Goal: Communication & Community: Answer question/provide support

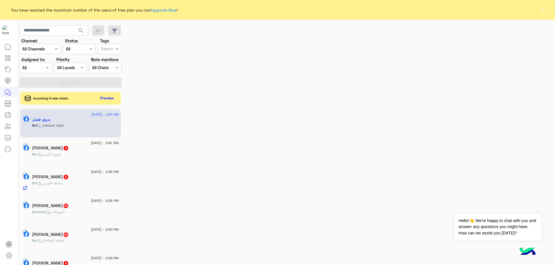
scroll to position [784, 0]
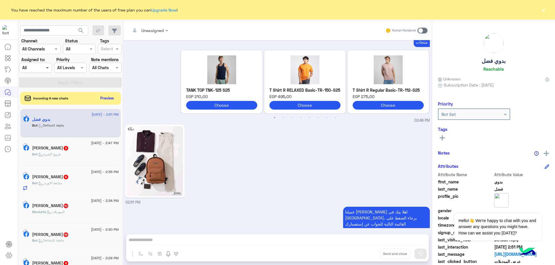
click at [45, 66] on span at bounding box center [47, 68] width 7 height 6
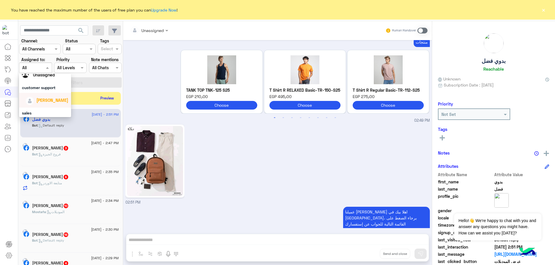
scroll to position [33, 0]
click at [53, 88] on div "[PERSON_NAME]" at bounding box center [46, 84] width 43 height 10
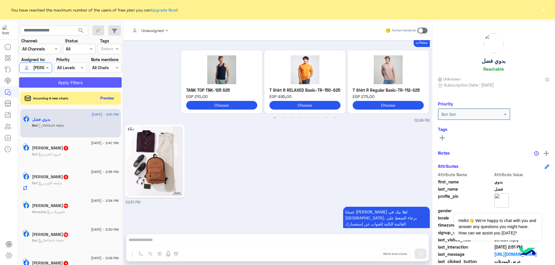
click at [70, 84] on button "Apply Filters" at bounding box center [70, 82] width 103 height 10
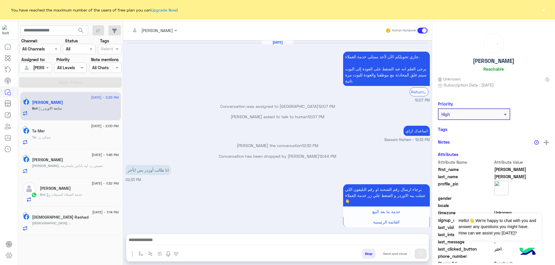
scroll to position [351, 0]
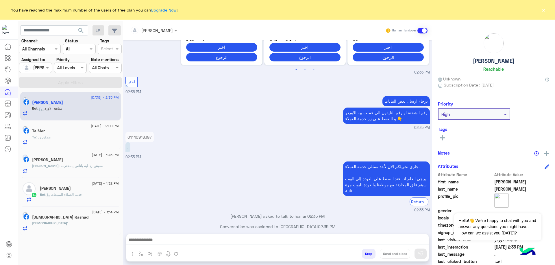
click at [79, 214] on div "7 September - 1:14 PM" at bounding box center [75, 213] width 87 height 4
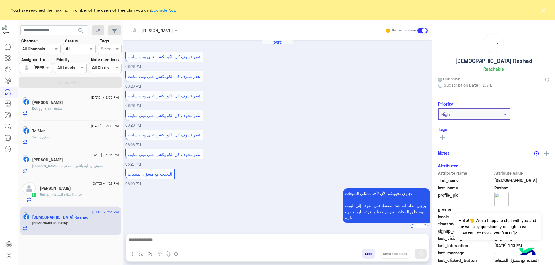
scroll to position [363, 0]
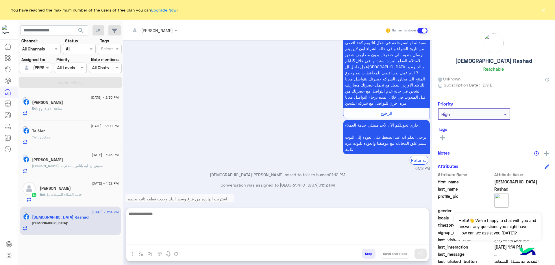
click at [191, 241] on textarea at bounding box center [277, 228] width 302 height 35
type textarea "**********"
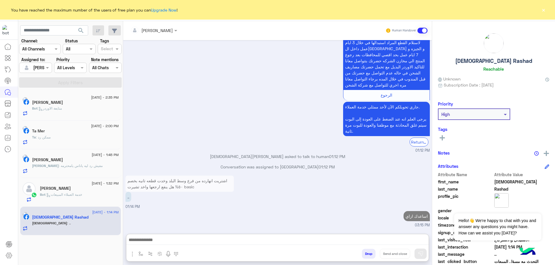
click at [102, 185] on span "7 September - 1:32 PM" at bounding box center [105, 183] width 27 height 5
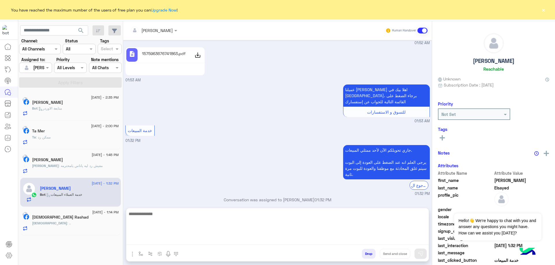
click at [183, 239] on textarea at bounding box center [277, 228] width 302 height 35
paste textarea "**********"
type textarea "**********"
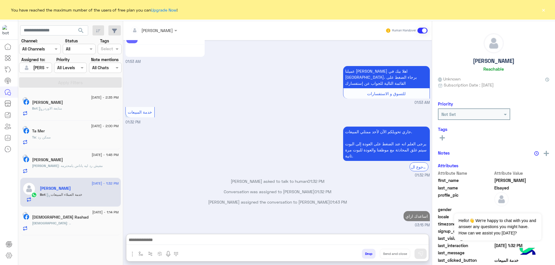
click at [83, 165] on span ": مفيش رد ليه ياناس يامحترمه" at bounding box center [81, 166] width 44 height 4
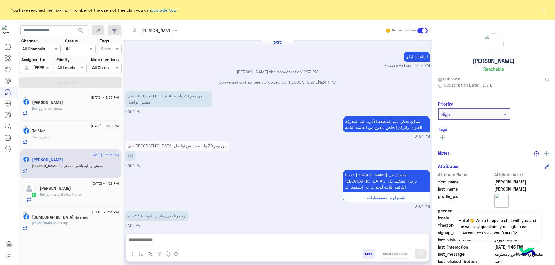
scroll to position [317, 0]
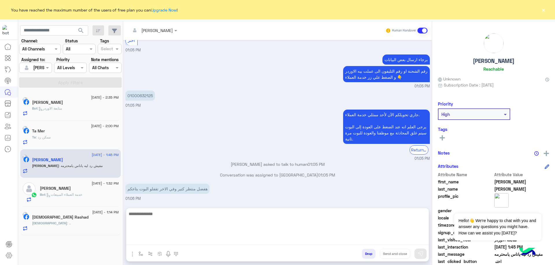
click at [199, 241] on textarea at bounding box center [277, 228] width 302 height 35
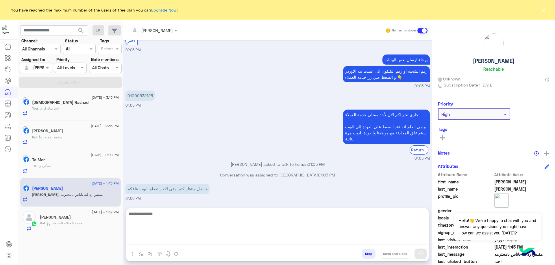
paste textarea "**********"
type textarea "**********"
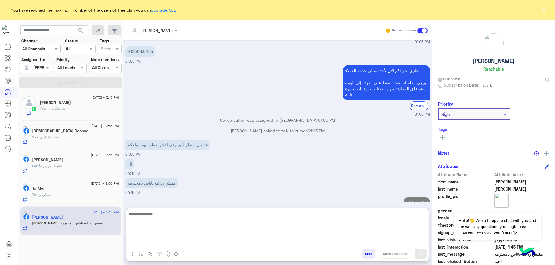
scroll to position [372, 0]
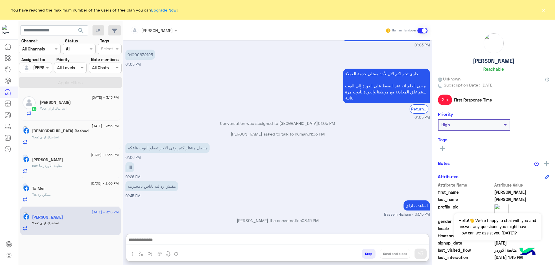
click at [77, 188] on div "Ta Mer" at bounding box center [75, 189] width 87 height 6
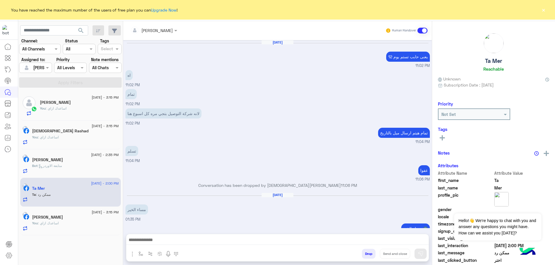
scroll to position [281, 0]
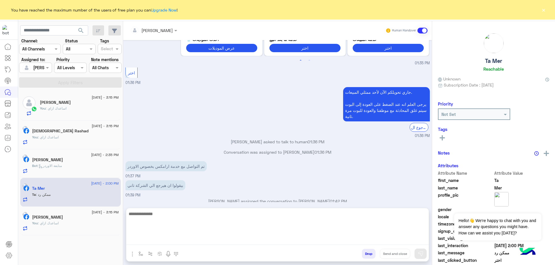
click at [198, 238] on textarea at bounding box center [277, 228] width 302 height 35
type textarea "*"
type textarea "**********"
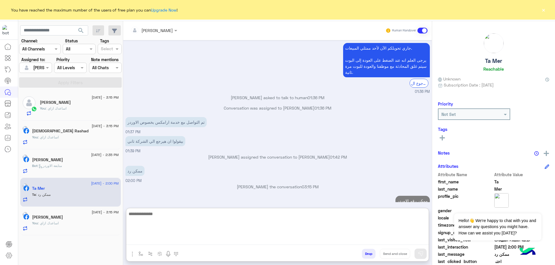
scroll to position [336, 0]
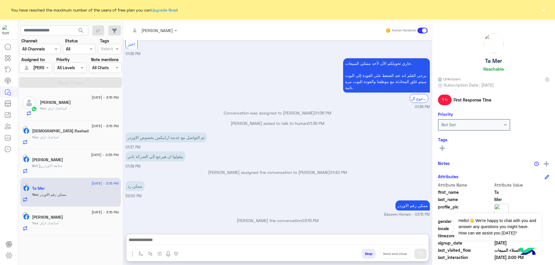
click at [103, 172] on div "Bot : متابعة الاوردر" at bounding box center [75, 168] width 87 height 10
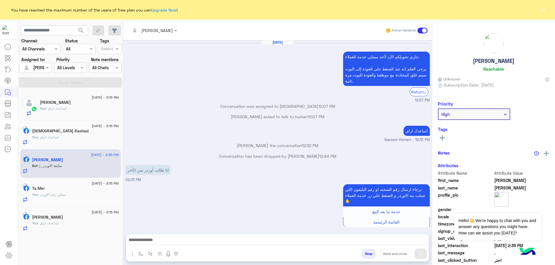
scroll to position [351, 0]
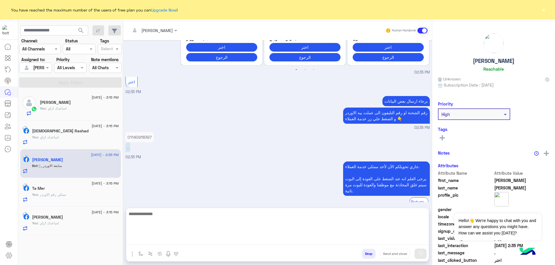
click at [182, 239] on textarea at bounding box center [277, 228] width 302 height 35
paste textarea "**********"
type textarea "**********"
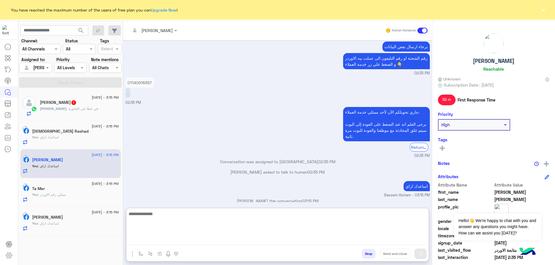
scroll to position [405, 0]
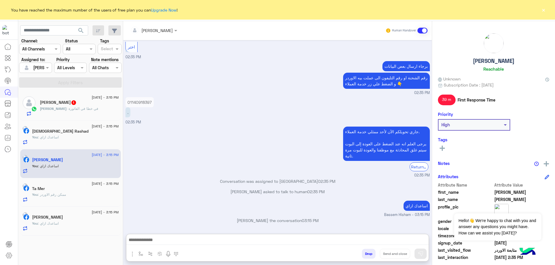
click at [95, 115] on div "Abdelrahman : في خطا في الفاتورة" at bounding box center [79, 111] width 79 height 10
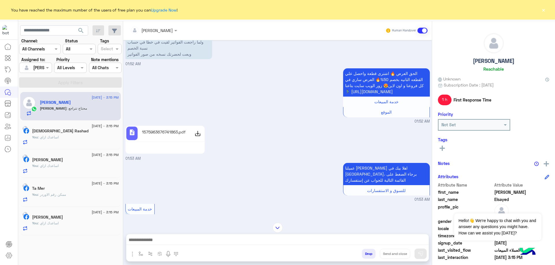
scroll to position [318, 0]
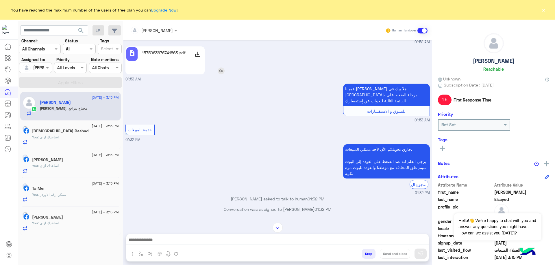
click at [147, 53] on p "1575963676741863.pdf" at bounding box center [164, 53] width 44 height 6
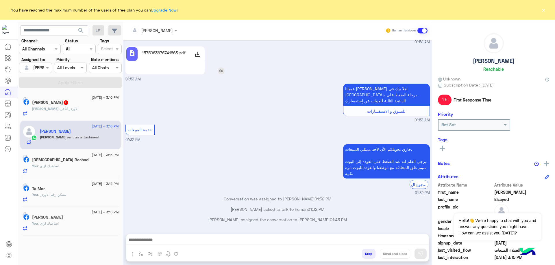
scroll to position [422, 0]
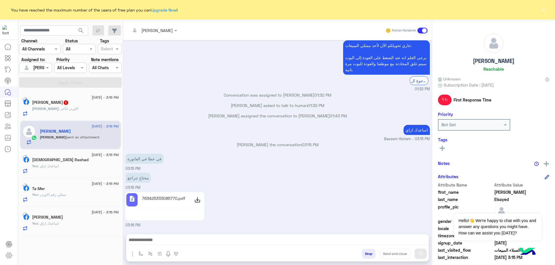
click at [196, 248] on div at bounding box center [277, 242] width 302 height 14
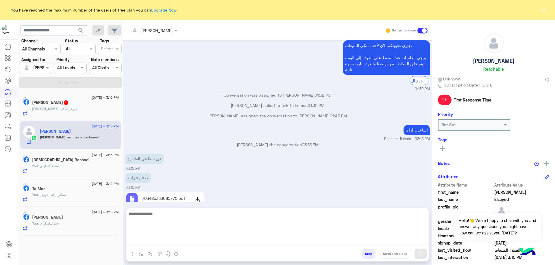
click at [203, 245] on textarea at bounding box center [277, 228] width 302 height 35
type textarea "**********"
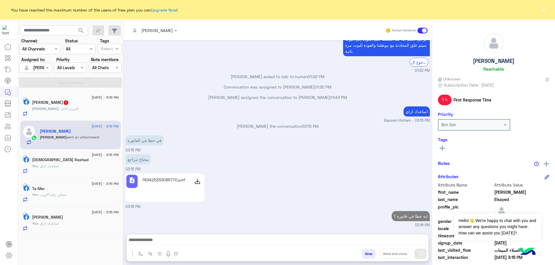
click at [83, 115] on div "احمد : الاوردر اتأخر" at bounding box center [75, 111] width 87 height 10
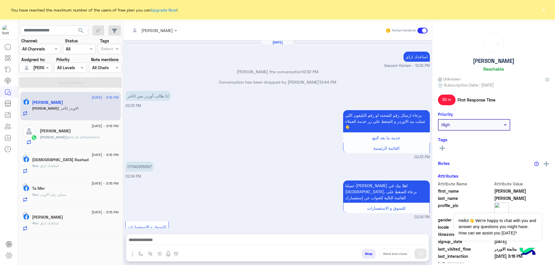
scroll to position [325, 0]
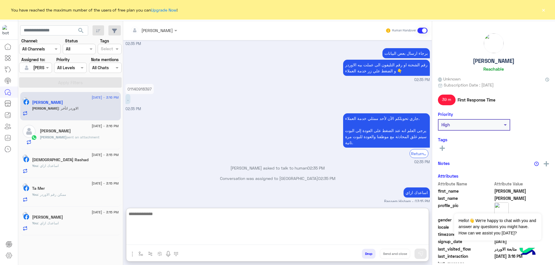
click at [245, 244] on textarea at bounding box center [277, 228] width 302 height 35
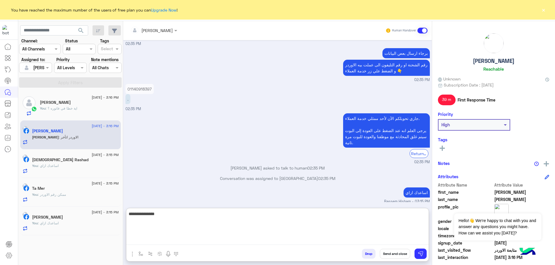
type textarea "**********"
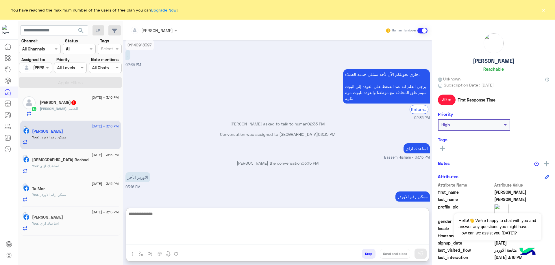
scroll to position [369, 0]
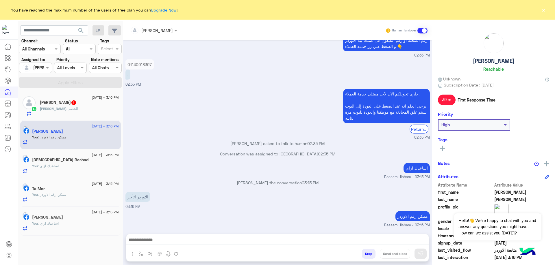
click at [105, 110] on div "Abdelrahman : الخصم" at bounding box center [79, 111] width 79 height 10
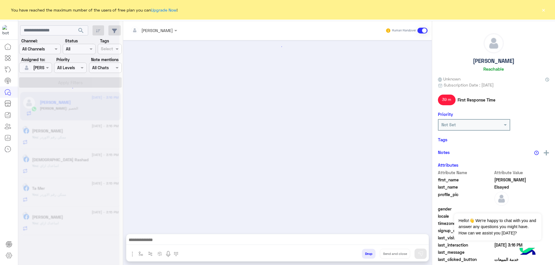
scroll to position [393, 0]
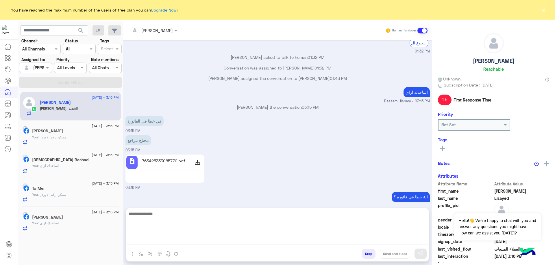
click at [166, 243] on textarea at bounding box center [277, 228] width 302 height 35
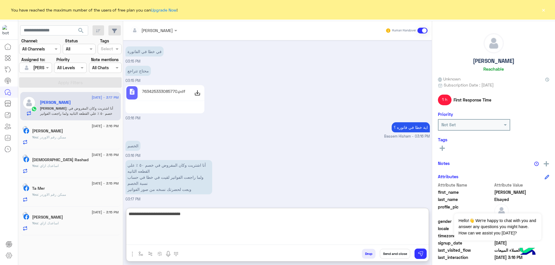
type textarea "**********"
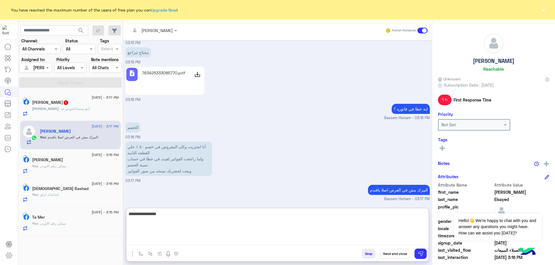
type textarea "**********"
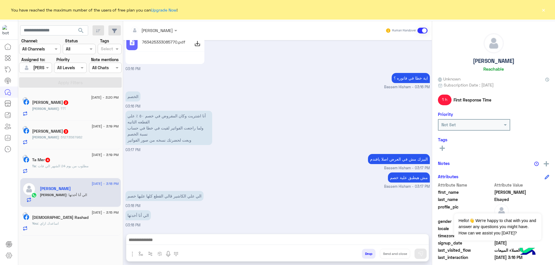
scroll to position [512, 0]
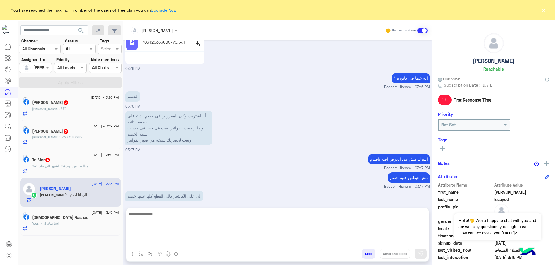
click at [169, 240] on textarea at bounding box center [277, 228] width 302 height 35
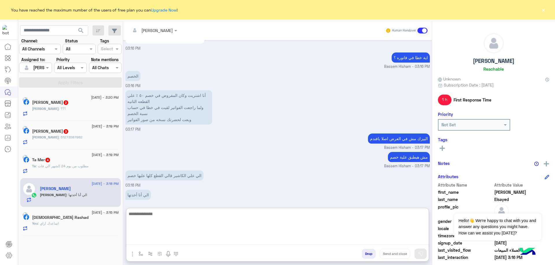
scroll to position [538, 0]
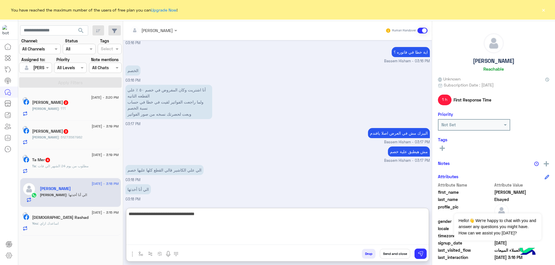
type textarea "**********"
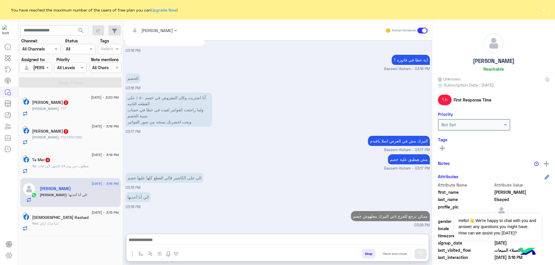
click at [88, 166] on span ": مطلوب من يوم 24 الشهر الي فات" at bounding box center [62, 166] width 53 height 4
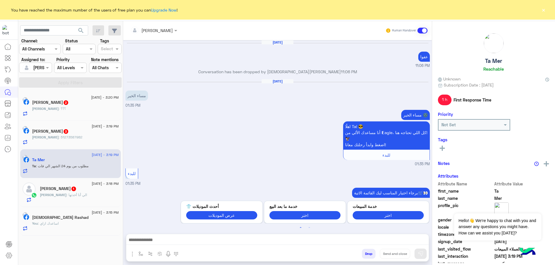
scroll to position [273, 0]
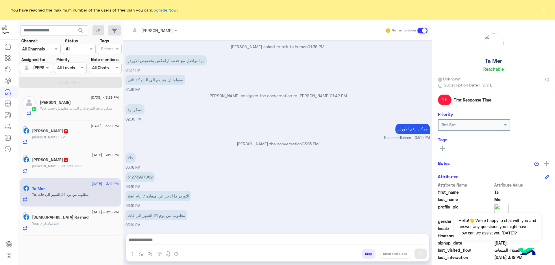
click at [142, 176] on p "51273997062" at bounding box center [139, 177] width 29 height 10
copy p "51273997062"
click at [173, 235] on div "Bassem Hisham Human Handover Sep 6, 2025 عفوا 11:06 PM Conversation has been dr…" at bounding box center [277, 144] width 308 height 247
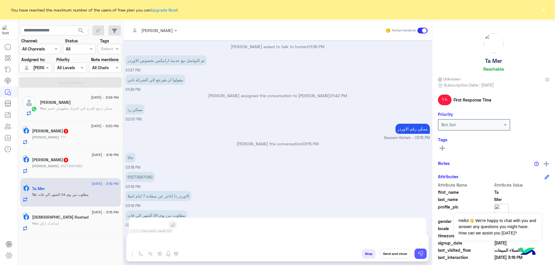
click at [418, 253] on img at bounding box center [420, 254] width 6 height 6
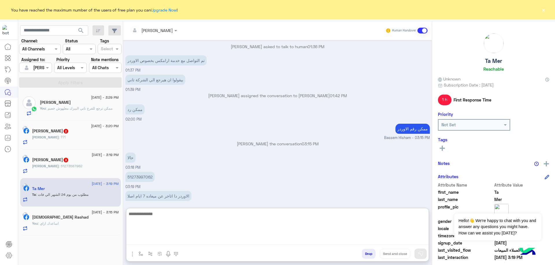
click at [266, 239] on textarea at bounding box center [277, 228] width 302 height 35
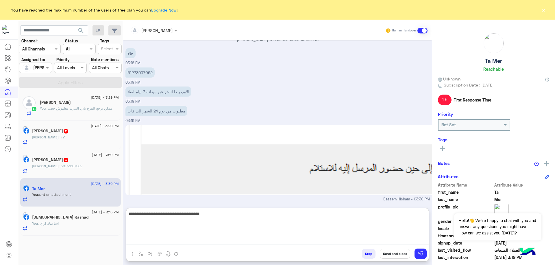
type textarea "**********"
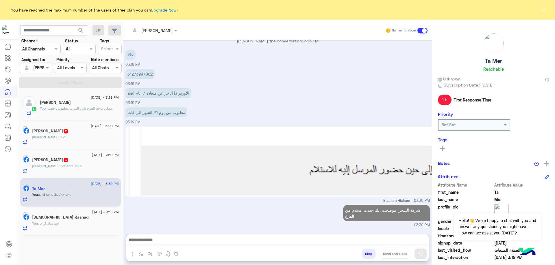
click at [492, 61] on h5 "Ta Mer" at bounding box center [493, 61] width 17 height 7
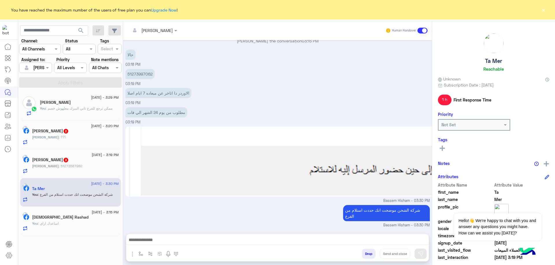
scroll to position [376, 0]
click at [492, 61] on h5 "Ta Mer" at bounding box center [493, 61] width 17 height 7
copy h5 "Ta Mer"
click at [70, 157] on div "[DATE] - 3:19 PM" at bounding box center [75, 156] width 87 height 4
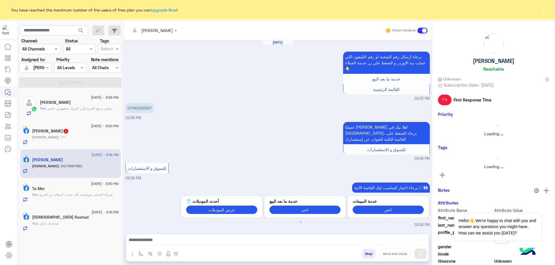
scroll to position [386, 0]
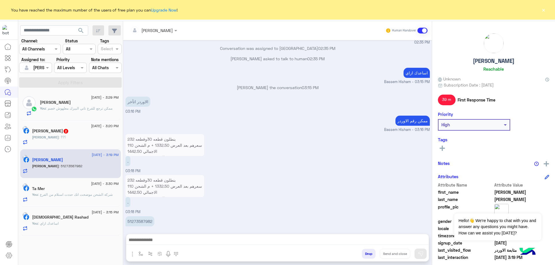
click at [144, 217] on p "51273587982" at bounding box center [139, 222] width 29 height 10
copy p "51273587982"
click at [71, 135] on div "Mohamed : ؟؟؟" at bounding box center [75, 140] width 87 height 10
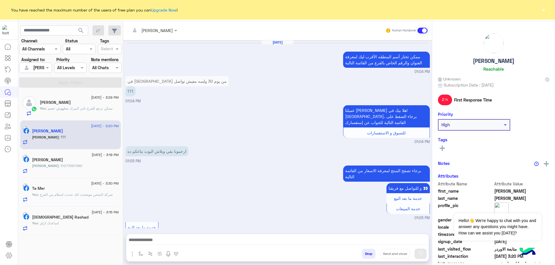
scroll to position [326, 0]
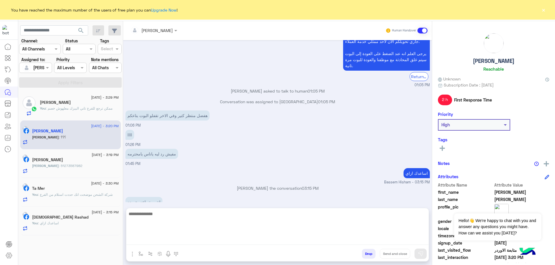
click at [181, 239] on textarea at bounding box center [277, 228] width 302 height 35
type textarea "**********"
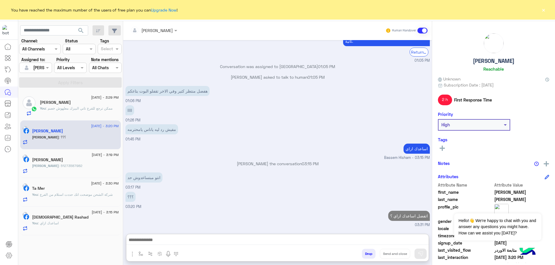
click at [80, 162] on div "[PERSON_NAME]" at bounding box center [75, 161] width 87 height 6
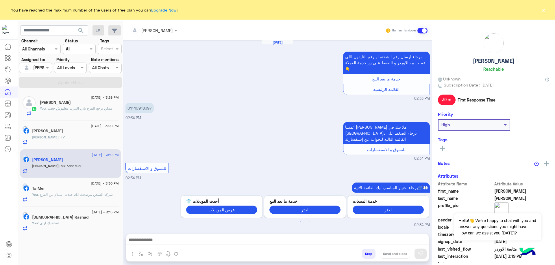
scroll to position [386, 0]
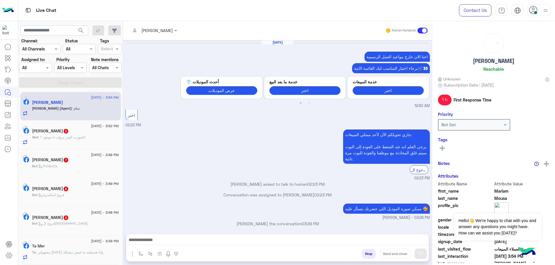
scroll to position [343, 0]
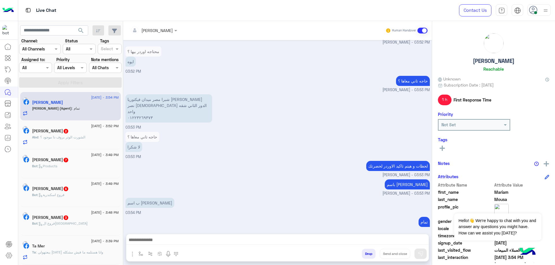
click at [39, 65] on div at bounding box center [35, 67] width 32 height 7
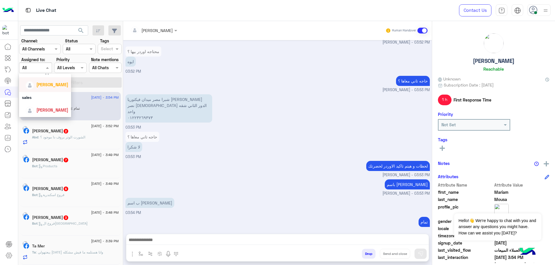
scroll to position [33, 0]
click at [57, 88] on div "[PERSON_NAME]" at bounding box center [46, 84] width 43 height 10
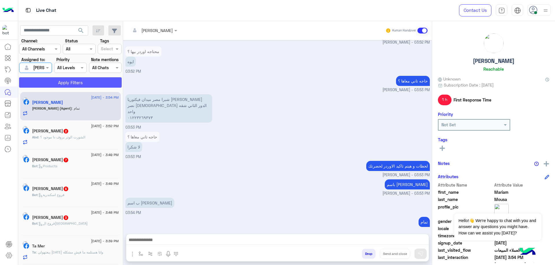
click at [72, 84] on button "Apply Filters" at bounding box center [70, 82] width 103 height 10
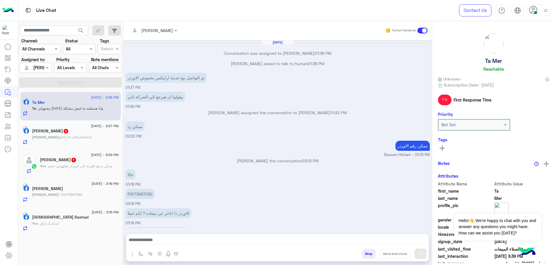
scroll to position [236, 0]
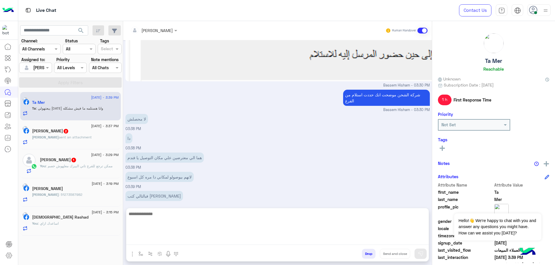
click at [204, 239] on textarea at bounding box center [277, 228] width 302 height 35
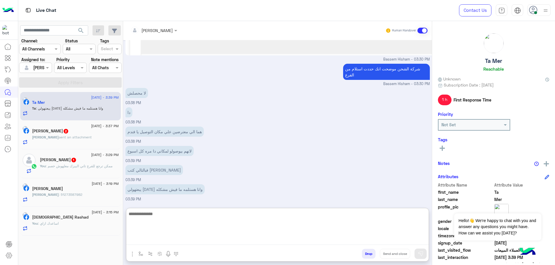
click at [223, 216] on textarea at bounding box center [277, 228] width 302 height 35
type textarea "***"
type textarea "**********"
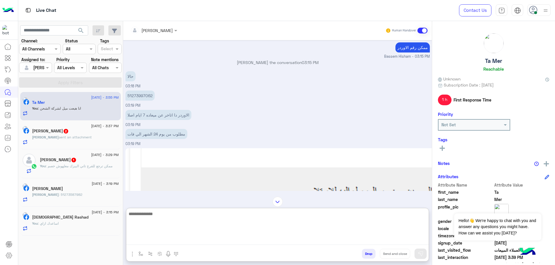
scroll to position [78, 0]
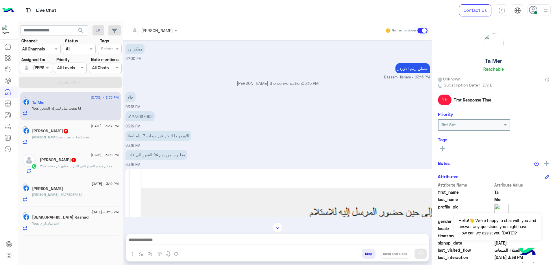
click at [139, 119] on p "51273997062" at bounding box center [139, 116] width 29 height 10
copy p "51273997062"
click at [75, 199] on div "احمد : 51273587982" at bounding box center [75, 197] width 87 height 10
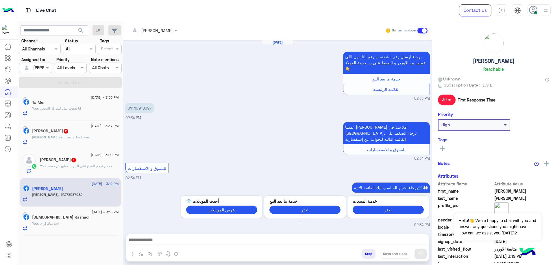
scroll to position [386, 0]
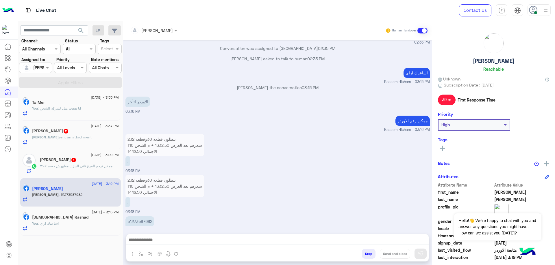
click at [138, 217] on p "51273587982" at bounding box center [139, 222] width 29 height 10
copy p "51273587982"
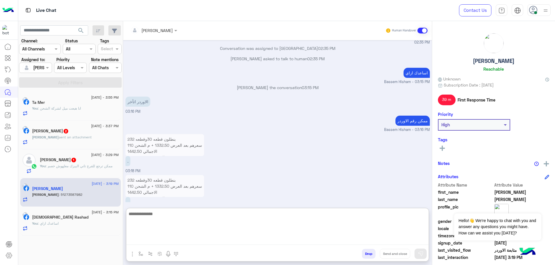
click at [202, 241] on textarea at bounding box center [277, 228] width 302 height 35
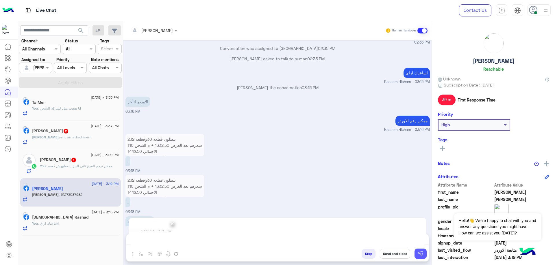
click at [422, 252] on img at bounding box center [420, 254] width 6 height 6
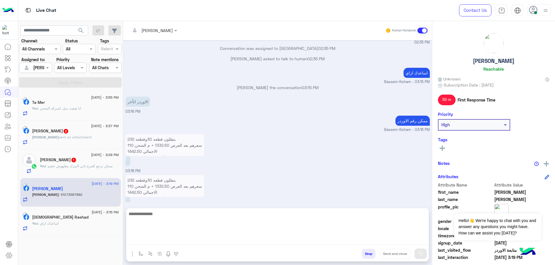
click at [200, 242] on textarea at bounding box center [277, 228] width 302 height 35
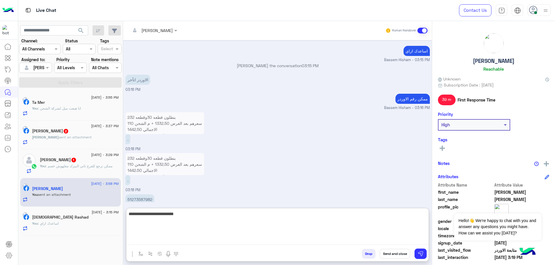
scroll to position [490, 0]
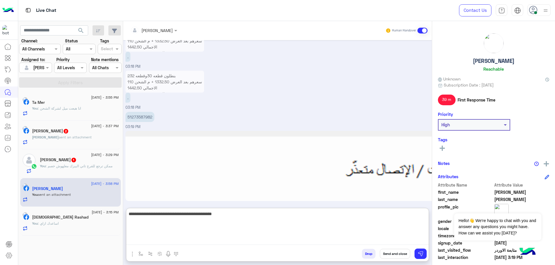
type textarea "**********"
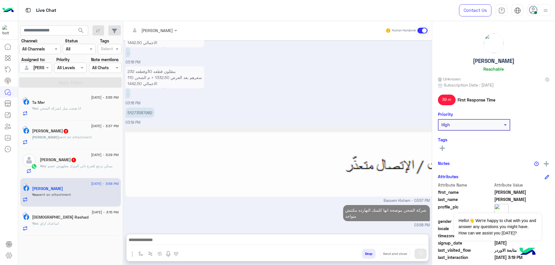
click at [75, 168] on span ": ممكن ترجع للفرع تاني البيزك معلهوش خصم" at bounding box center [79, 166] width 67 height 4
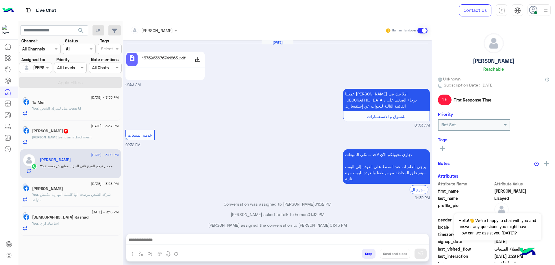
scroll to position [284, 0]
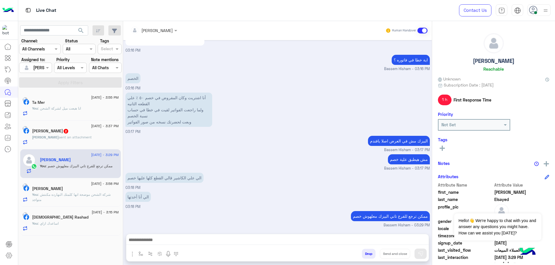
click at [500, 65] on div "Abdelrahman Elsayed Reachable" at bounding box center [493, 53] width 111 height 41
copy h5 "[PERSON_NAME]"
click at [370, 252] on button "Drop" at bounding box center [369, 254] width 14 height 10
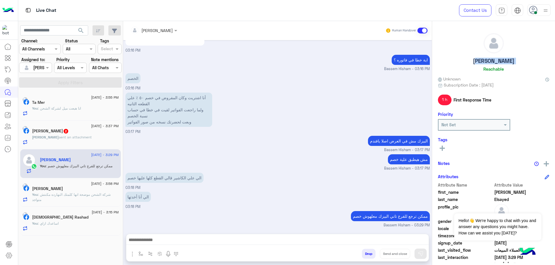
scroll to position [295, 0]
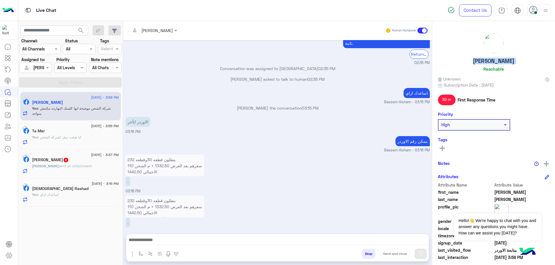
scroll to position [418, 0]
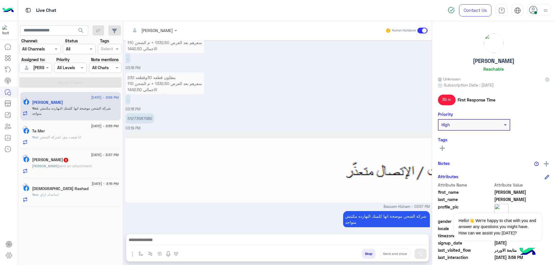
click at [74, 173] on div "Mohamed sent an attachment" at bounding box center [75, 169] width 87 height 10
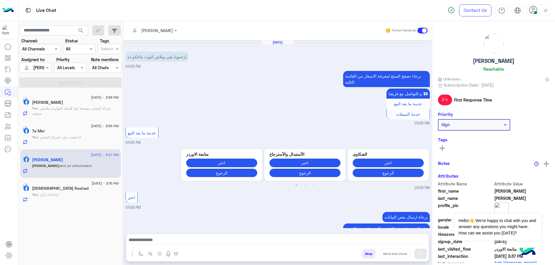
scroll to position [357, 0]
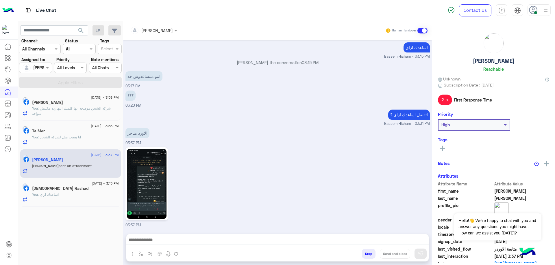
click at [150, 170] on img at bounding box center [147, 184] width 40 height 70
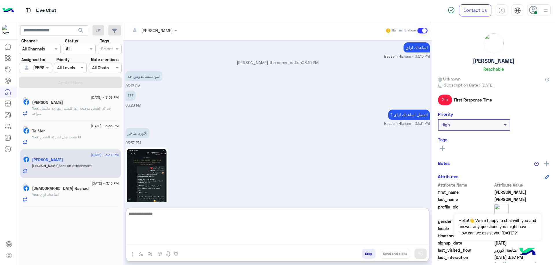
click at [167, 238] on textarea at bounding box center [277, 228] width 302 height 35
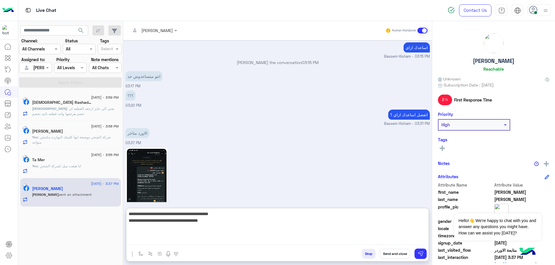
type textarea "**********"
drag, startPoint x: 349, startPoint y: 238, endPoint x: 348, endPoint y: 232, distance: 6.1
click at [349, 238] on textarea "**********" at bounding box center [277, 228] width 302 height 35
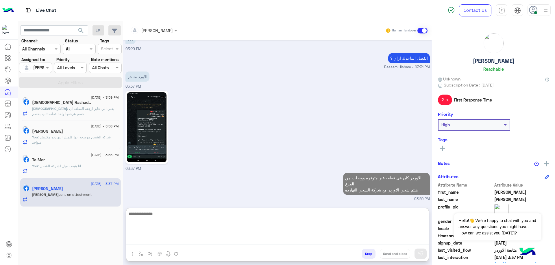
paste textarea "**********"
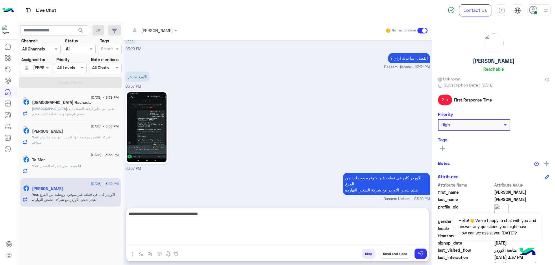
drag, startPoint x: 349, startPoint y: 215, endPoint x: 358, endPoint y: 216, distance: 8.1
click at [358, 216] on textarea "**********" at bounding box center [277, 228] width 302 height 35
type textarea "**********"
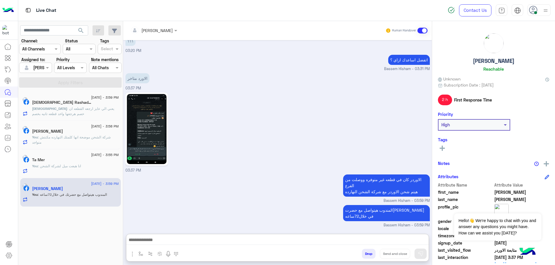
click at [494, 60] on h5 "[PERSON_NAME]" at bounding box center [494, 61] width 42 height 7
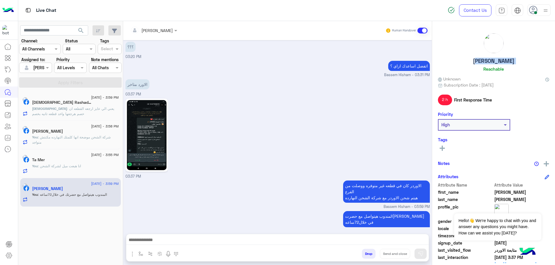
click at [494, 60] on h5 "[PERSON_NAME]" at bounding box center [494, 61] width 42 height 7
copy h5 "[PERSON_NAME]"
click at [83, 134] on div "[PERSON_NAME]" at bounding box center [75, 132] width 87 height 6
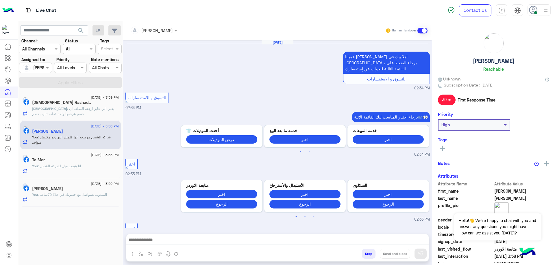
scroll to position [418, 0]
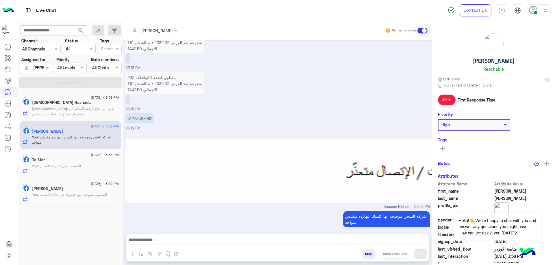
click at [75, 165] on span ": انا هبعت ميل لشركة الشحن" at bounding box center [59, 166] width 43 height 4
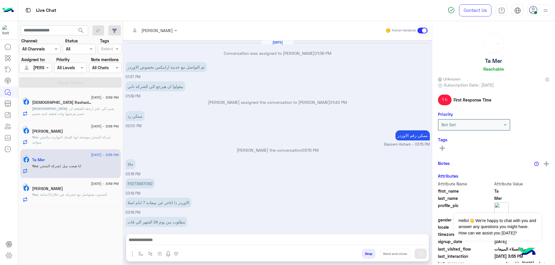
scroll to position [243, 0]
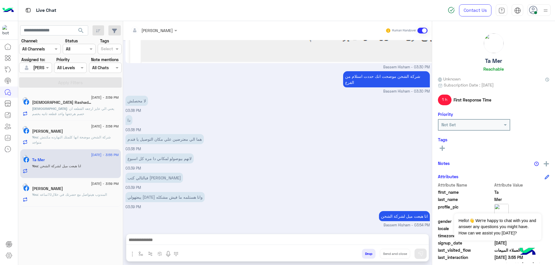
click at [369, 256] on button "Drop" at bounding box center [369, 254] width 14 height 10
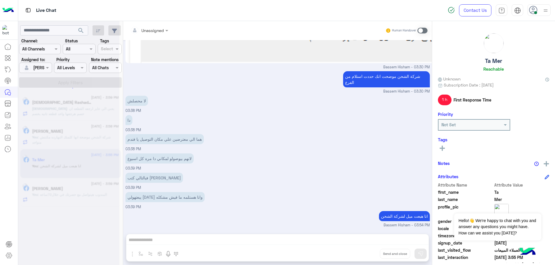
scroll to position [254, 0]
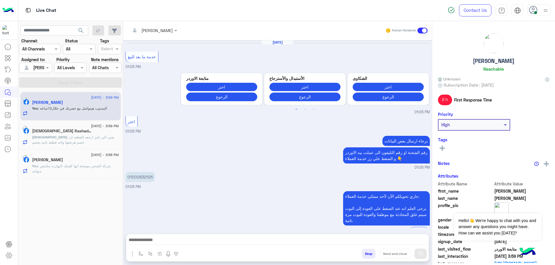
scroll to position [330, 0]
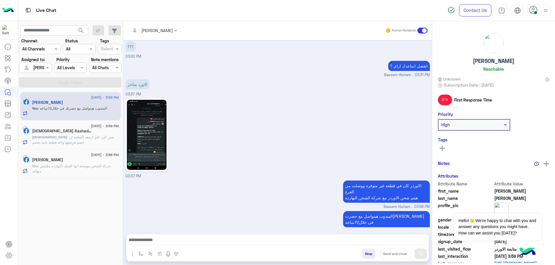
click at [91, 134] on div "Islam Rashad 2" at bounding box center [75, 132] width 87 height 6
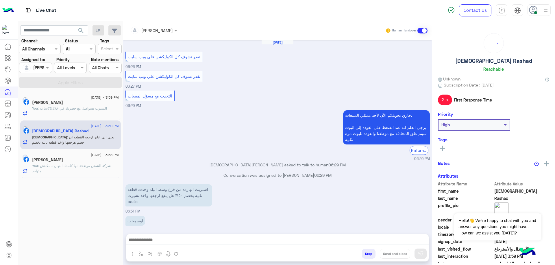
scroll to position [370, 0]
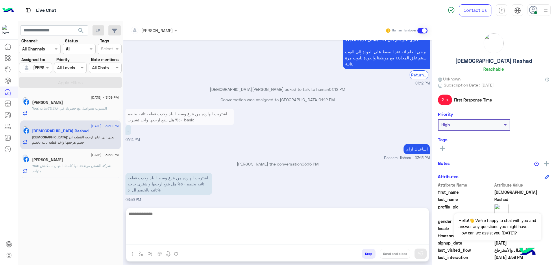
click at [213, 242] on textarea at bounding box center [277, 228] width 302 height 35
type textarea "*"
type textarea "****"
type textarea "**********"
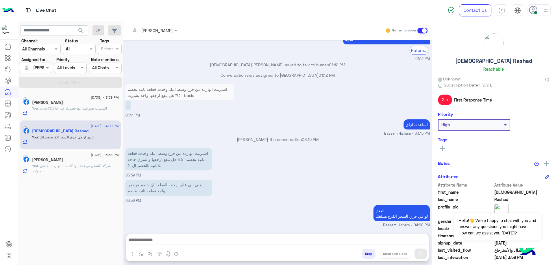
click at [500, 58] on h5 "[DEMOGRAPHIC_DATA] Rashad" at bounding box center [493, 61] width 77 height 7
copy h5 "[DEMOGRAPHIC_DATA] Rashad"
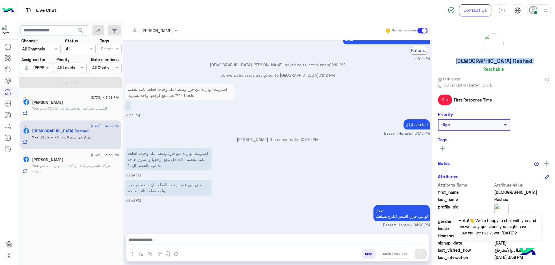
copy h5 "[DEMOGRAPHIC_DATA] Rashad"
click at [364, 252] on button "Drop" at bounding box center [369, 254] width 14 height 10
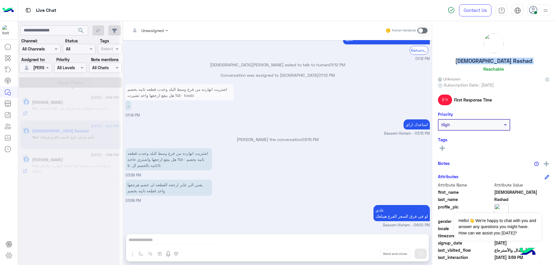
scroll to position [405, 0]
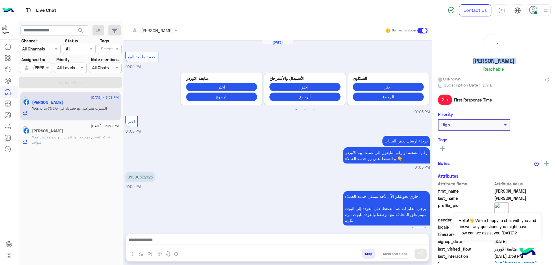
scroll to position [330, 0]
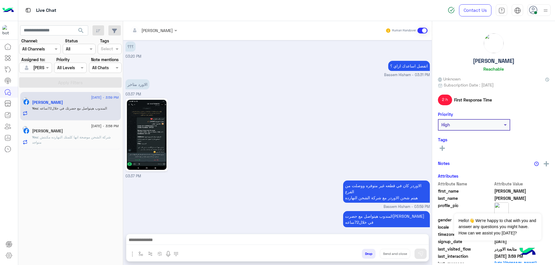
click at [61, 132] on div "[PERSON_NAME]" at bounding box center [75, 132] width 87 height 6
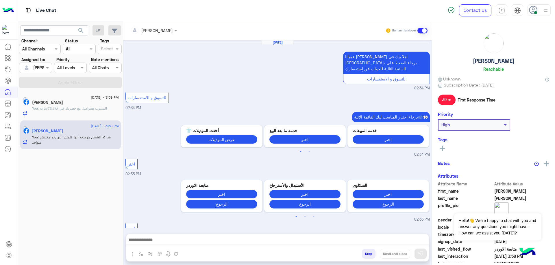
scroll to position [418, 0]
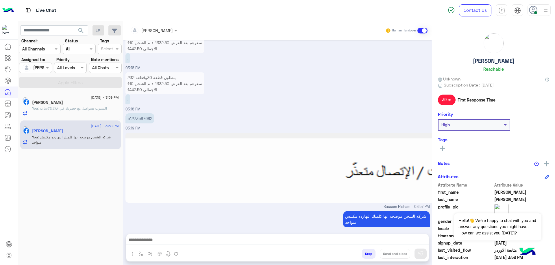
click at [83, 104] on div "[PERSON_NAME]" at bounding box center [75, 103] width 87 height 6
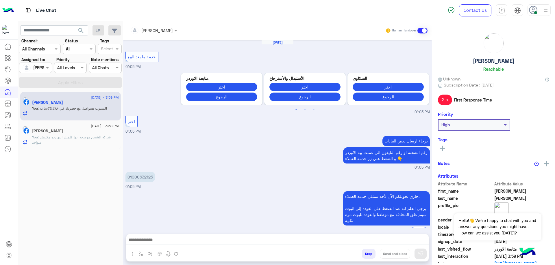
scroll to position [330, 0]
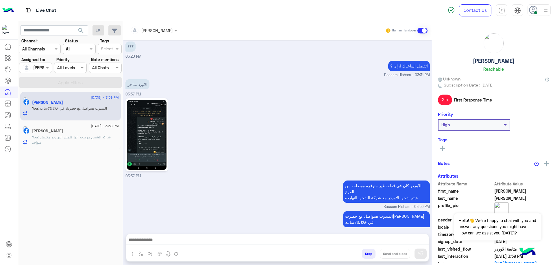
click at [161, 131] on img at bounding box center [147, 135] width 40 height 70
